Goal: Navigation & Orientation: Find specific page/section

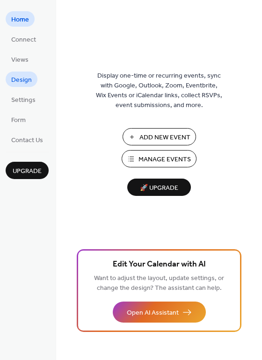
click at [19, 83] on span "Design" at bounding box center [21, 80] width 21 height 10
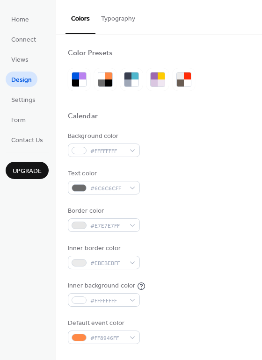
scroll to position [399, 0]
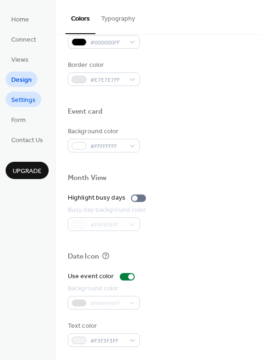
click at [27, 100] on span "Settings" at bounding box center [23, 100] width 24 height 10
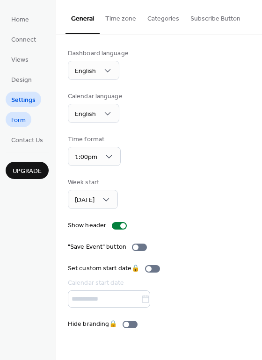
click at [22, 116] on span "Form" at bounding box center [18, 121] width 14 height 10
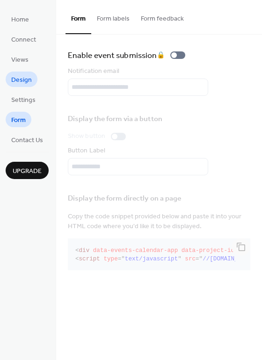
click at [26, 80] on span "Design" at bounding box center [21, 80] width 21 height 10
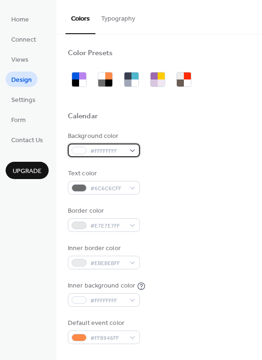
click at [77, 145] on div "#FFFFFFFF" at bounding box center [104, 151] width 72 height 14
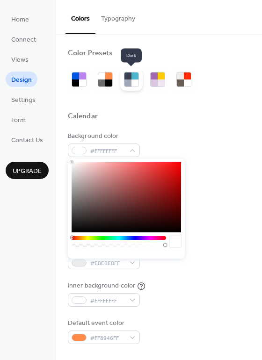
click at [134, 76] on div at bounding box center [134, 75] width 7 height 7
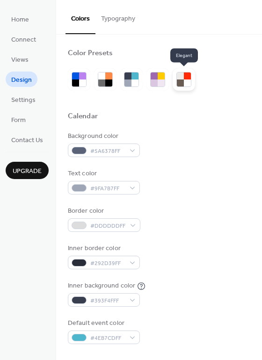
click at [187, 81] on div at bounding box center [187, 83] width 7 height 7
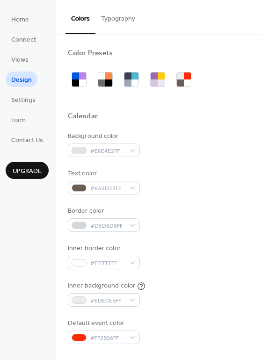
click at [105, 15] on button "Typography" at bounding box center [117, 16] width 45 height 33
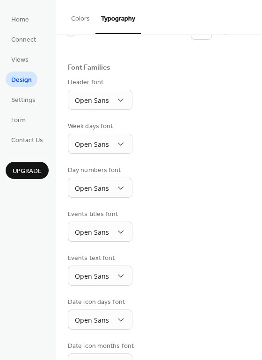
scroll to position [67, 0]
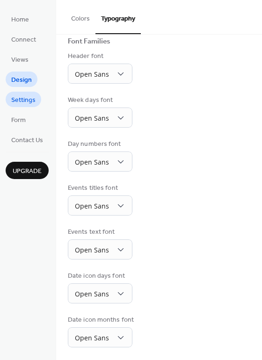
click at [29, 100] on span "Settings" at bounding box center [23, 100] width 24 height 10
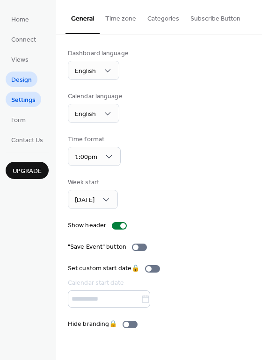
click at [15, 78] on span "Design" at bounding box center [21, 80] width 21 height 10
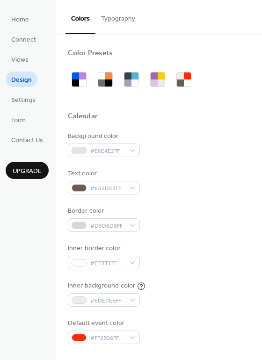
scroll to position [399, 0]
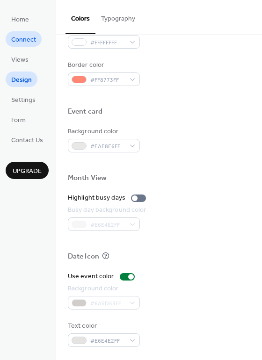
click at [20, 42] on span "Connect" at bounding box center [23, 40] width 25 height 10
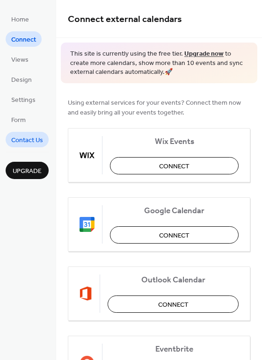
click at [29, 137] on span "Contact Us" at bounding box center [27, 141] width 32 height 10
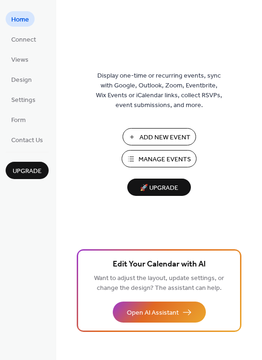
click at [169, 188] on span "🚀 Upgrade" at bounding box center [159, 188] width 52 height 13
